Goal: Find specific page/section: Find specific page/section

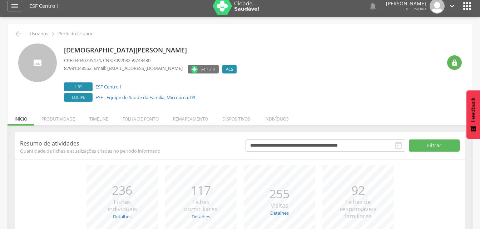
scroll to position [36, 0]
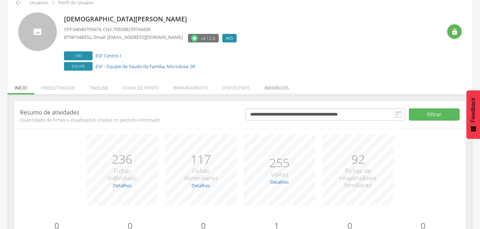
click at [274, 88] on li "Indivíduos" at bounding box center [276, 86] width 39 height 17
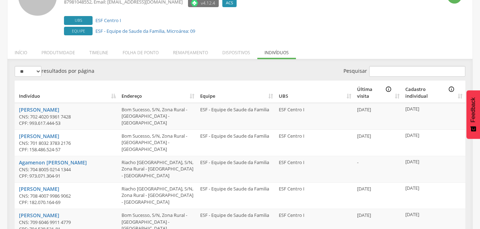
scroll to position [71, 0]
click at [391, 69] on input "Pesquisar" at bounding box center [417, 71] width 96 height 11
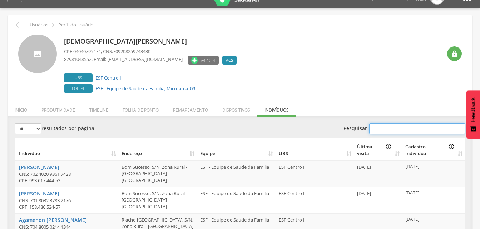
scroll to position [0, 0]
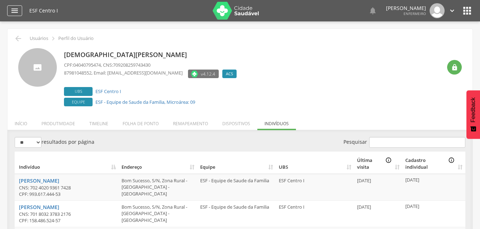
click at [13, 5] on div "" at bounding box center [14, 10] width 15 height 11
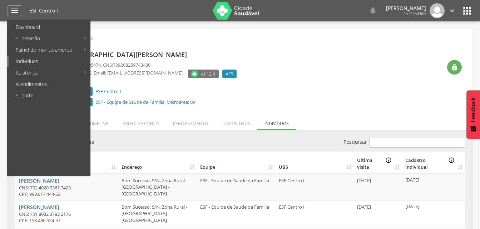
click at [56, 59] on link "Indivíduos" at bounding box center [49, 61] width 81 height 11
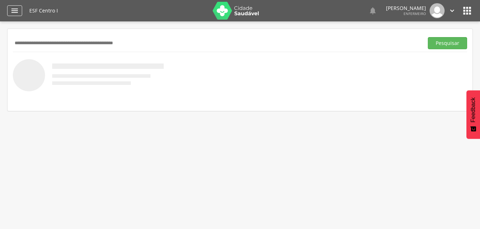
click at [19, 9] on div "" at bounding box center [14, 10] width 15 height 11
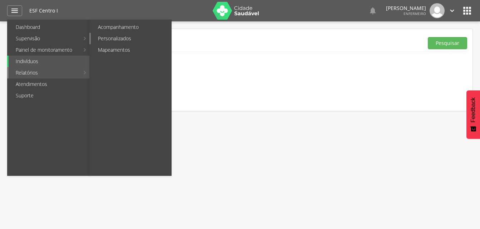
click at [119, 38] on link "Personalizados" at bounding box center [131, 38] width 80 height 11
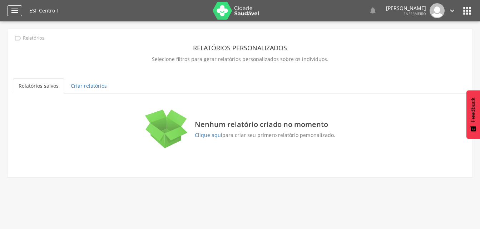
click at [10, 7] on div "" at bounding box center [14, 10] width 15 height 11
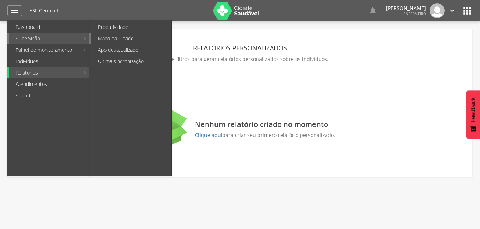
click at [132, 40] on link "Mapa da Cidade" at bounding box center [131, 38] width 80 height 11
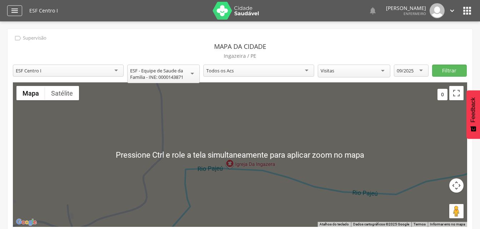
click at [19, 12] on icon "" at bounding box center [14, 10] width 9 height 9
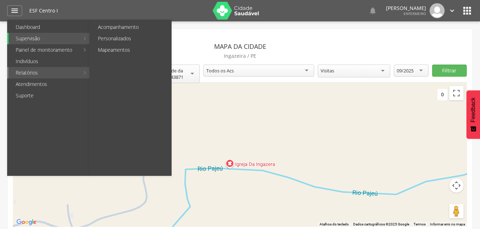
click at [54, 71] on link "Relatórios" at bounding box center [44, 72] width 71 height 11
click at [115, 50] on link "Mapeamentos" at bounding box center [131, 49] width 80 height 11
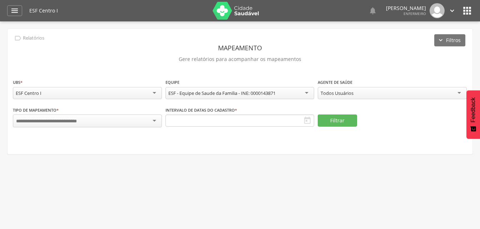
click at [119, 119] on div at bounding box center [87, 121] width 149 height 13
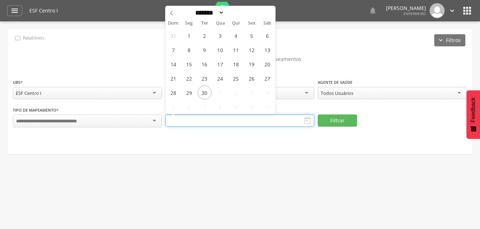
click at [201, 123] on input "text" at bounding box center [239, 121] width 149 height 12
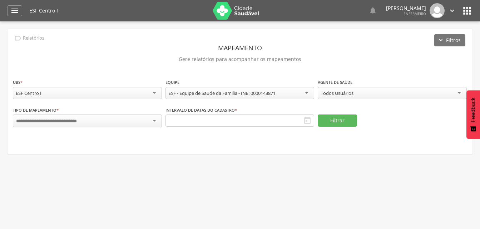
drag, startPoint x: 332, startPoint y: 85, endPoint x: 336, endPoint y: 91, distance: 6.6
click at [333, 85] on div "**********" at bounding box center [392, 90] width 149 height 23
click at [336, 93] on div "Todos Usuários" at bounding box center [337, 93] width 33 height 6
click at [98, 95] on div "ESF Centro I" at bounding box center [87, 93] width 149 height 12
click at [215, 95] on div "ESF - Equipe de Saude da Familia - INE: 0000143871" at bounding box center [221, 93] width 107 height 6
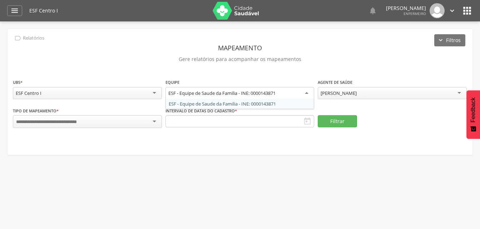
click at [132, 93] on div "ESF Centro I" at bounding box center [87, 93] width 149 height 12
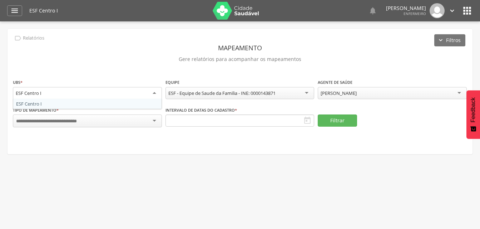
click at [130, 124] on div at bounding box center [87, 121] width 149 height 13
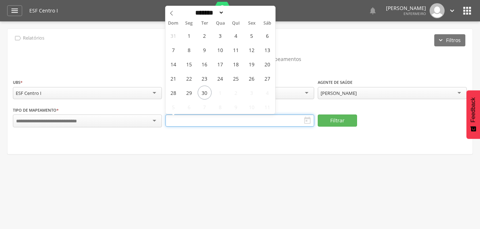
click at [225, 121] on input "text" at bounding box center [239, 121] width 149 height 12
click at [104, 53] on header "Mapeamento" at bounding box center [240, 47] width 454 height 13
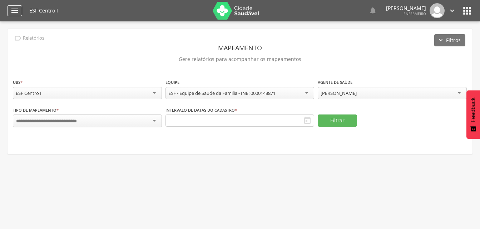
click at [19, 11] on icon "" at bounding box center [14, 10] width 9 height 9
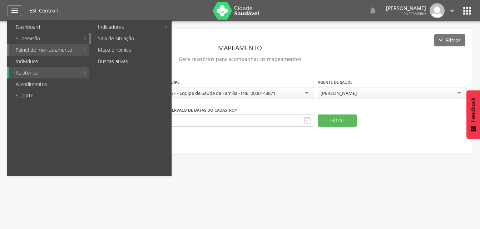
click at [133, 38] on link "Sala de situação" at bounding box center [131, 38] width 80 height 11
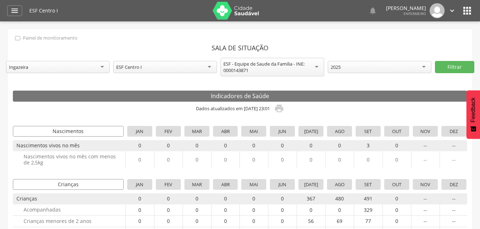
click at [378, 68] on div "2025" at bounding box center [380, 67] width 104 height 12
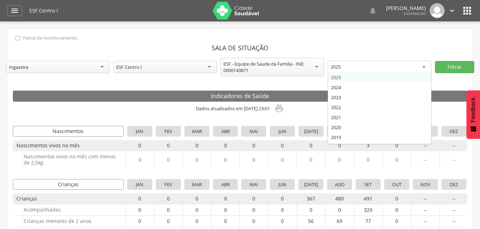
click at [259, 68] on div "ESF - Equipe de Saude da Familia - INE: 0000143871" at bounding box center [272, 67] width 98 height 13
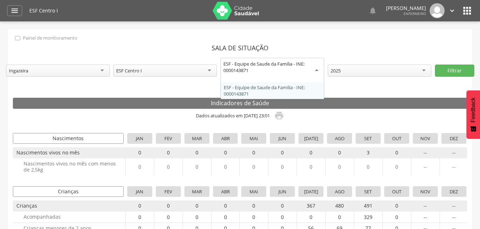
click at [342, 75] on div "2025 2025 2024 2023 2022 2021 2020 2019 2018 2017" at bounding box center [380, 71] width 104 height 12
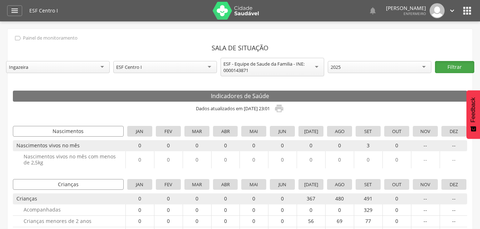
click at [457, 66] on button "Filtrar" at bounding box center [454, 67] width 39 height 12
click at [15, 10] on icon "" at bounding box center [14, 10] width 9 height 9
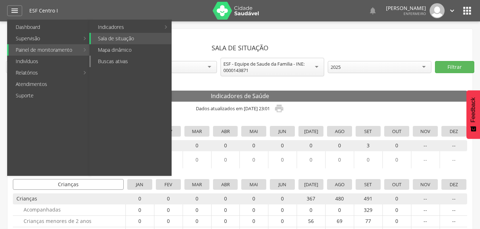
click at [132, 63] on link "Buscas ativas" at bounding box center [131, 61] width 80 height 11
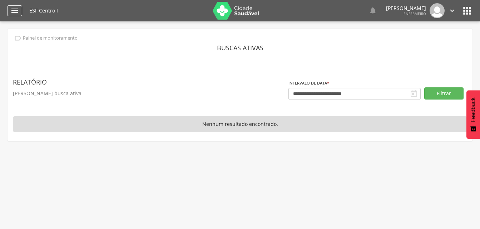
click at [11, 8] on icon "" at bounding box center [14, 10] width 9 height 9
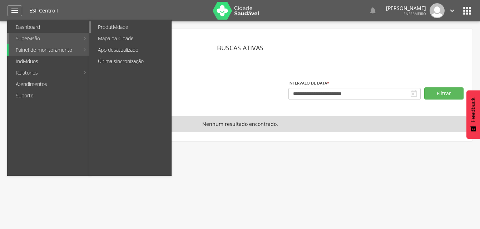
click at [127, 28] on link "Produtividade" at bounding box center [131, 26] width 80 height 11
type input "**********"
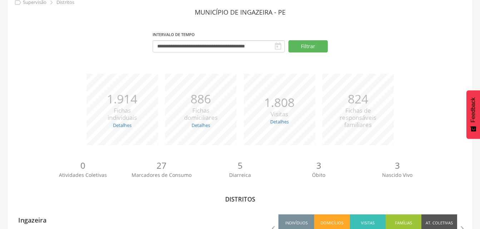
scroll to position [66, 0]
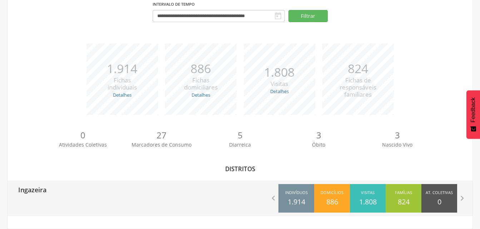
click at [140, 199] on div "Ingazeira  Indivíduos 1.914 Domicílios 886 Visitas 1.808 Famílias 824 At. Cole…" at bounding box center [240, 199] width 465 height 36
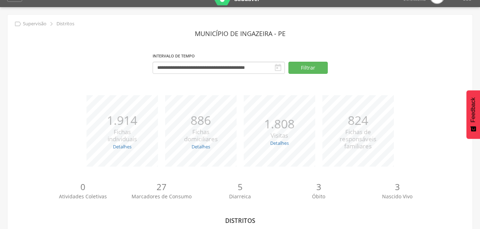
scroll to position [0, 0]
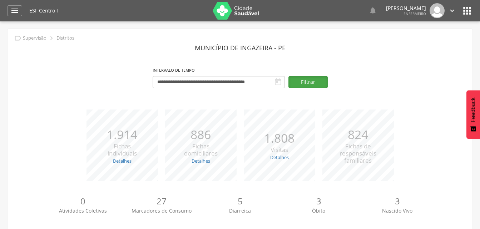
click at [314, 83] on button "Filtrar" at bounding box center [307, 82] width 39 height 12
click at [12, 5] on div "" at bounding box center [14, 10] width 15 height 11
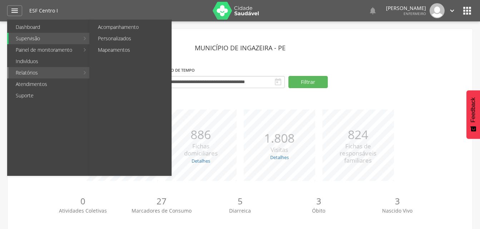
click at [49, 71] on link "Relatórios" at bounding box center [44, 72] width 71 height 11
click at [117, 37] on link "Personalizados" at bounding box center [131, 38] width 80 height 11
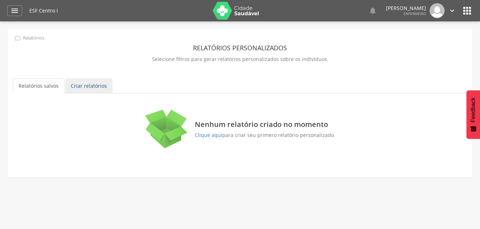
click at [74, 80] on link "Criar relatórios" at bounding box center [89, 86] width 48 height 15
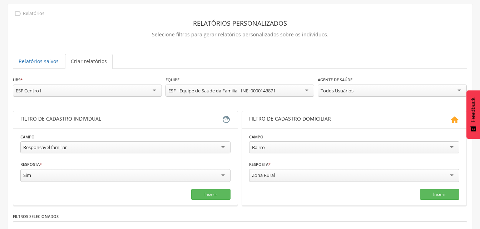
scroll to position [71, 0]
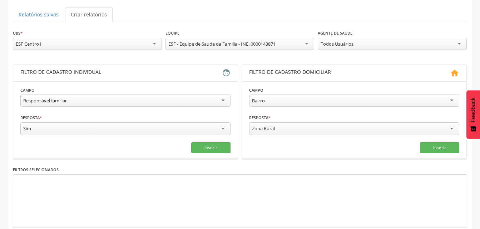
click at [345, 43] on div "Todos Usuários" at bounding box center [337, 44] width 33 height 6
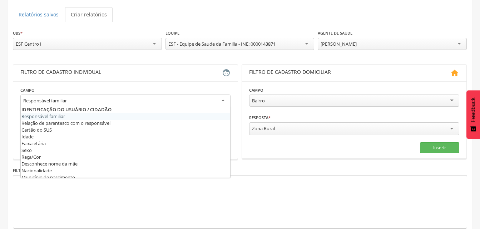
click at [151, 98] on div "Responsável familiar" at bounding box center [125, 101] width 210 height 13
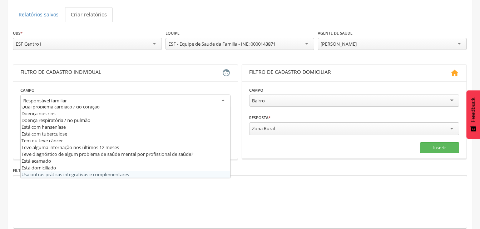
scroll to position [286, 0]
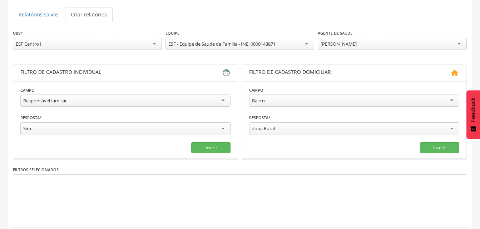
click at [311, 172] on div "Filtros selecionados" at bounding box center [240, 197] width 454 height 62
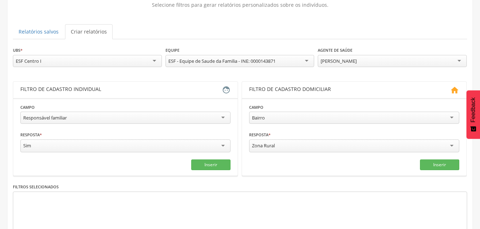
scroll to position [0, 0]
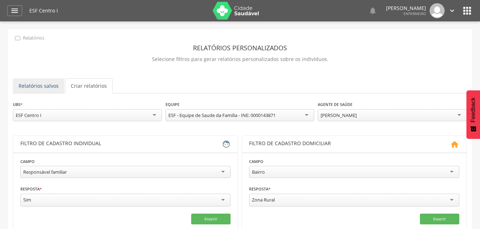
click at [45, 84] on link "Relatórios salvos" at bounding box center [38, 86] width 51 height 15
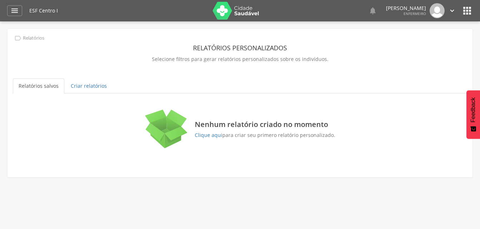
click at [7, 7] on header " Dashboard Supervisão Produtividade Mapa da Cidade App desatualizado Última si…" at bounding box center [240, 10] width 480 height 21
click at [14, 11] on icon "" at bounding box center [14, 10] width 9 height 9
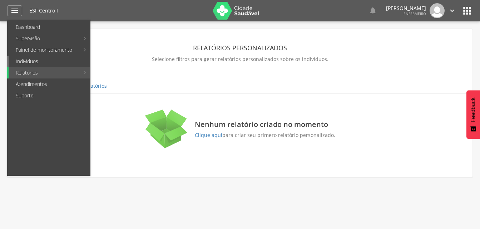
click at [35, 61] on link "Indivíduos" at bounding box center [49, 61] width 81 height 11
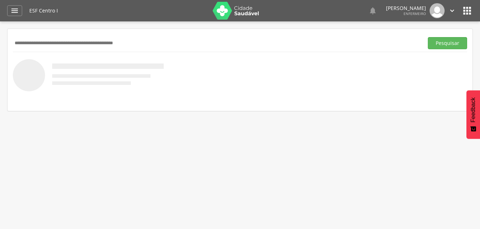
click at [467, 7] on icon "" at bounding box center [466, 10] width 11 height 11
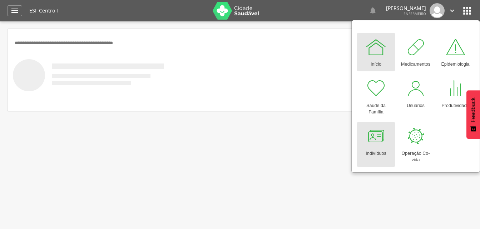
click at [382, 145] on div at bounding box center [375, 136] width 21 height 21
